Goal: Navigation & Orientation: Find specific page/section

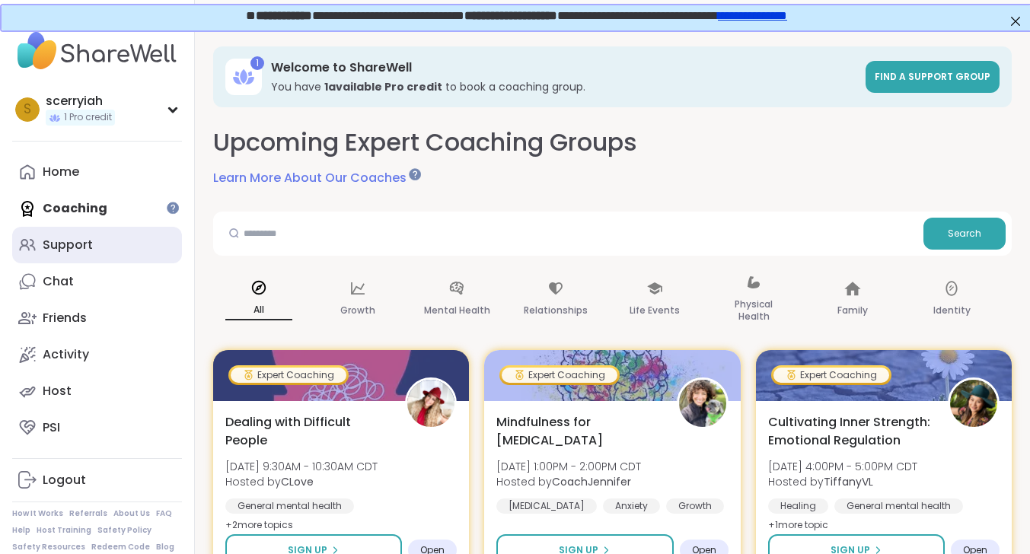
click at [129, 257] on link "Support" at bounding box center [97, 245] width 170 height 37
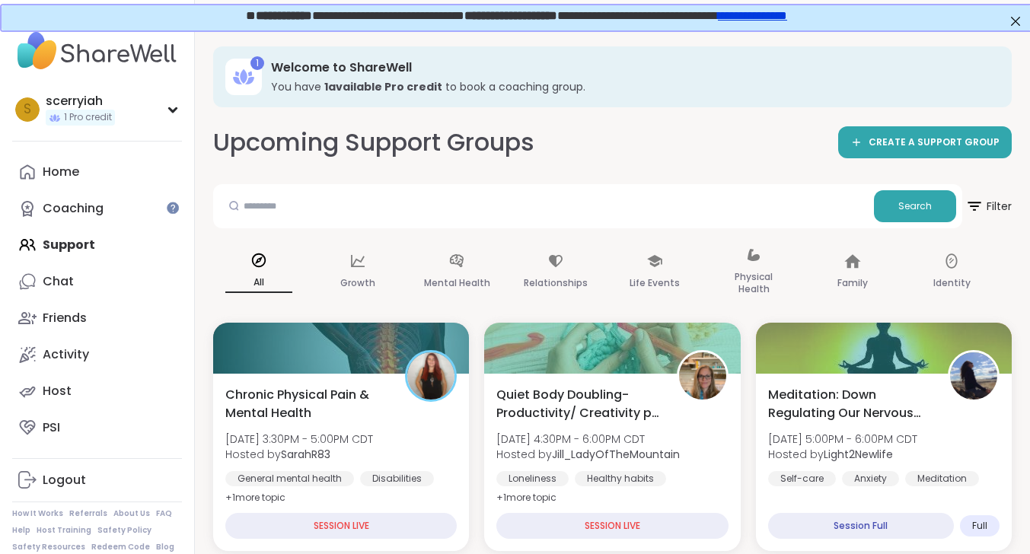
click at [146, 257] on div "Home Coaching Support Chat Friends Activity Host PSI" at bounding box center [97, 300] width 170 height 292
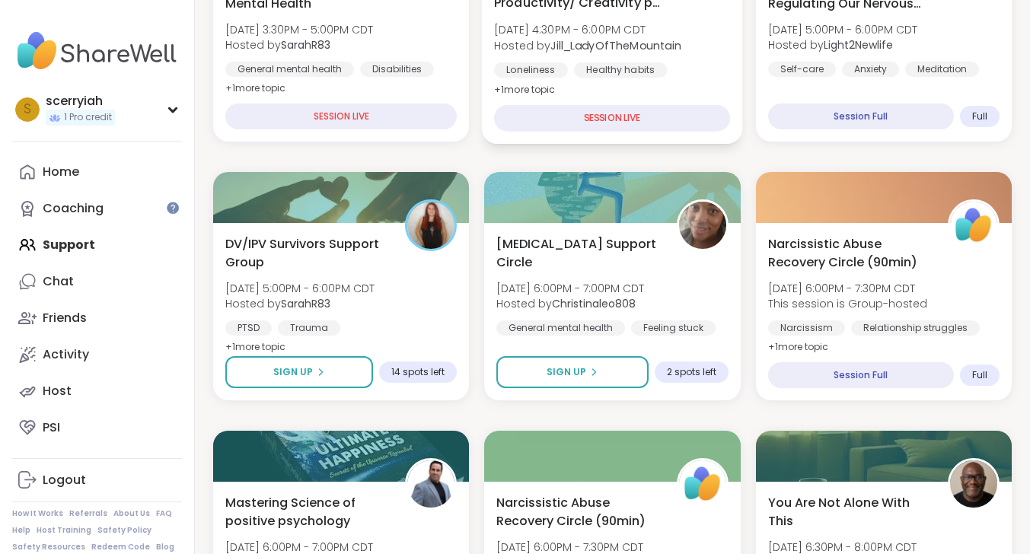
scroll to position [410, 0]
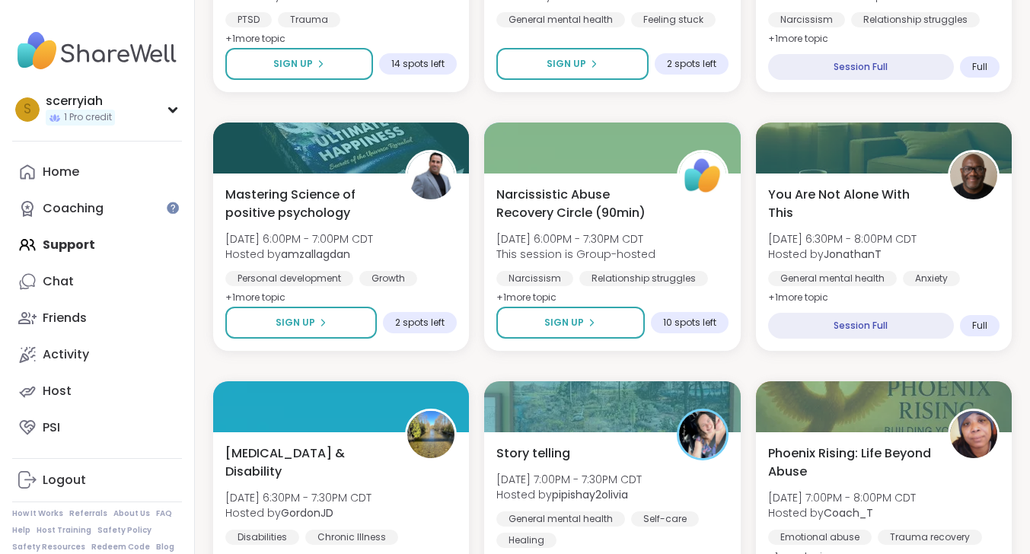
scroll to position [229, 0]
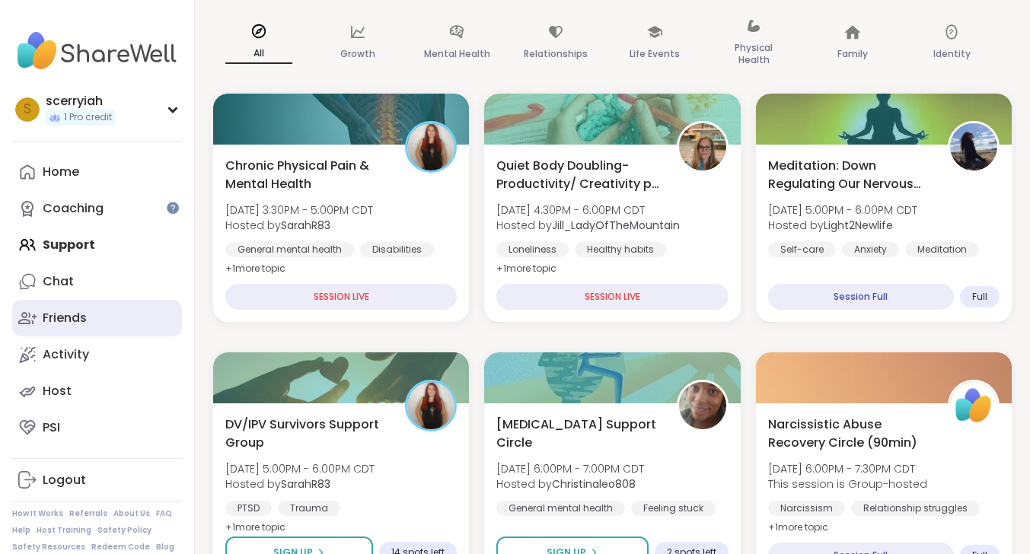
click at [64, 327] on link "Friends" at bounding box center [97, 318] width 170 height 37
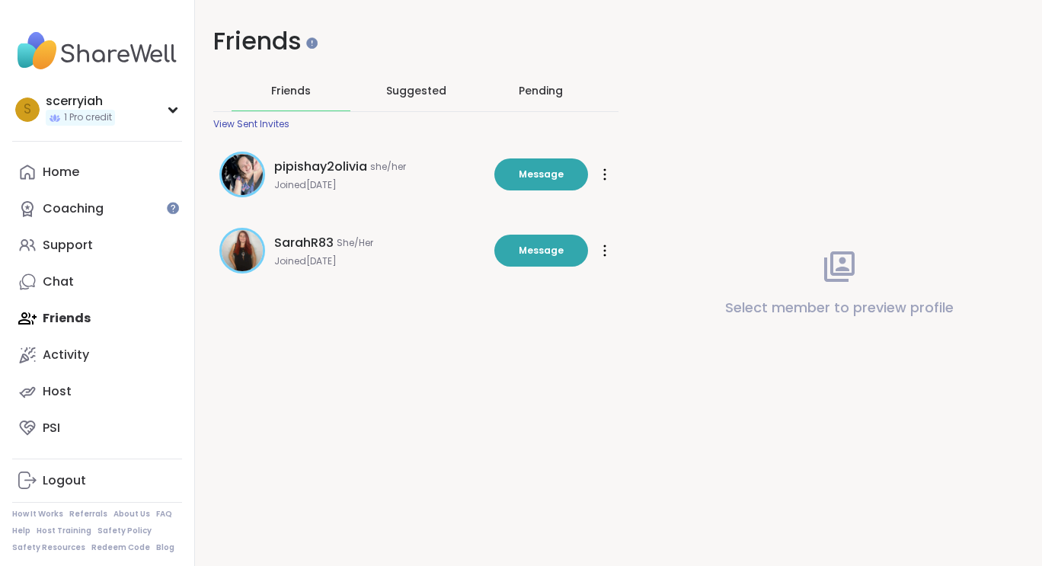
click at [260, 122] on div "View Sent Invites" at bounding box center [251, 124] width 76 height 12
click at [68, 180] on div "Home" at bounding box center [61, 172] width 37 height 17
